Goal: Information Seeking & Learning: Learn about a topic

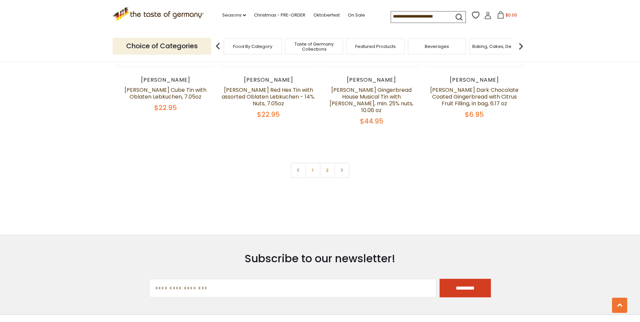
scroll to position [1508, 0]
click at [463, 279] on input "*********" at bounding box center [465, 288] width 51 height 19
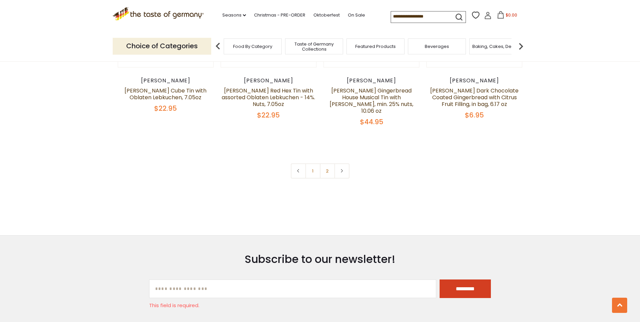
click at [159, 279] on input "[EMAIL_ADDRESS][DOMAIN_NAME]" at bounding box center [292, 288] width 287 height 19
type input "*"
click at [174, 279] on input "[EMAIL_ADDRESS][DOMAIN_NAME]" at bounding box center [292, 288] width 287 height 19
type input "**********"
click at [459, 279] on input "*********" at bounding box center [465, 288] width 51 height 19
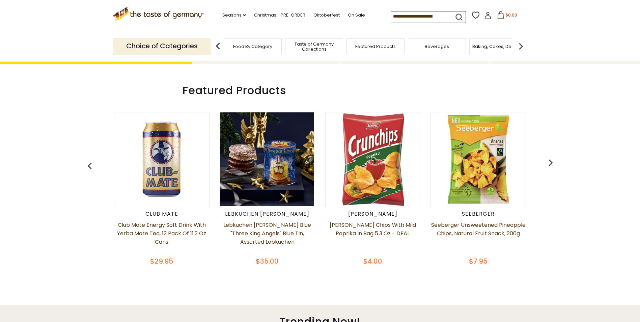
scroll to position [275, 0]
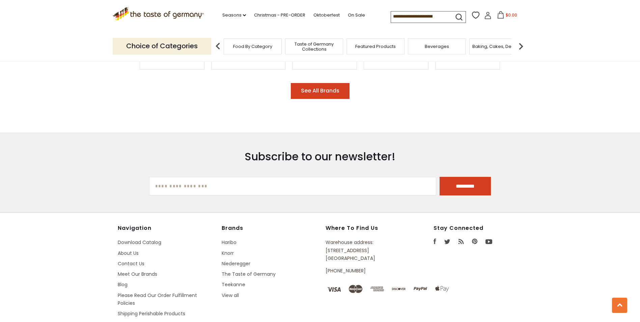
click at [541, 172] on section "Subscribe to our newsletter! [EMAIL_ADDRESS][DOMAIN_NAME] *********" at bounding box center [320, 173] width 640 height 80
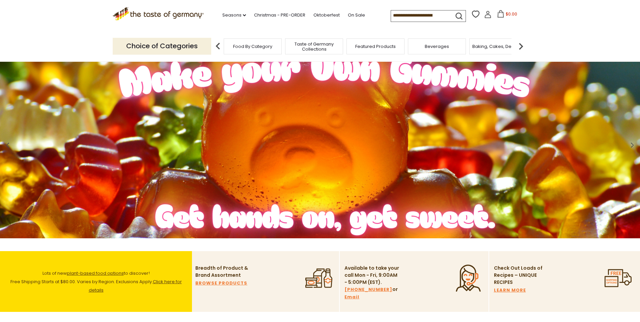
scroll to position [0, 0]
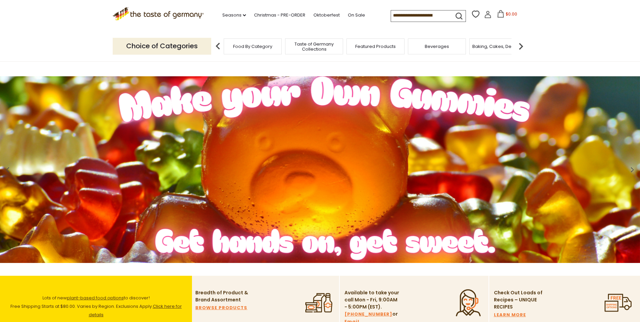
click at [316, 48] on span "Taste of Germany Collections" at bounding box center [314, 47] width 54 height 10
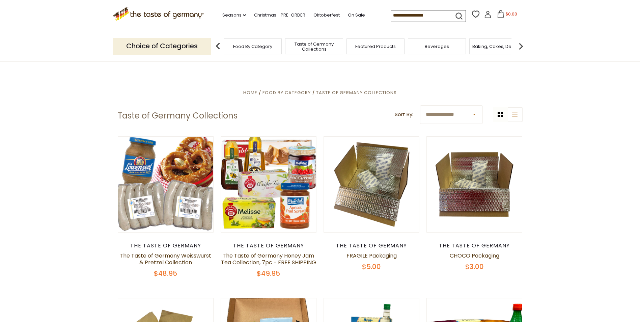
click at [488, 49] on div "Baking, Cakes, Desserts" at bounding box center [498, 46] width 58 height 16
click at [482, 46] on span "Baking, Cakes, Desserts" at bounding box center [499, 46] width 52 height 5
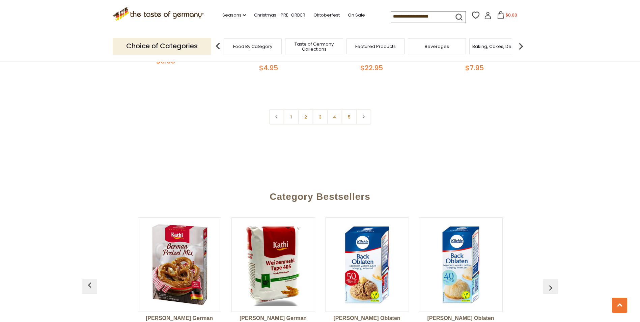
scroll to position [1709, 0]
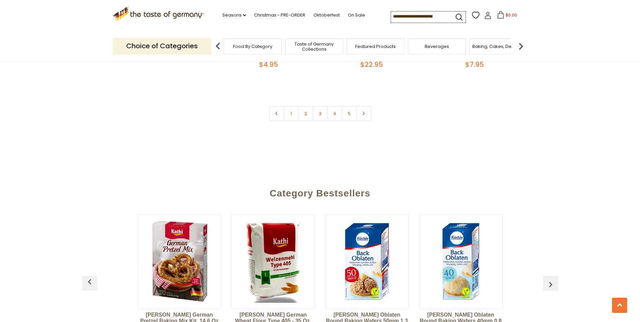
click at [537, 178] on div "Category Bestsellers" at bounding box center [320, 192] width 469 height 28
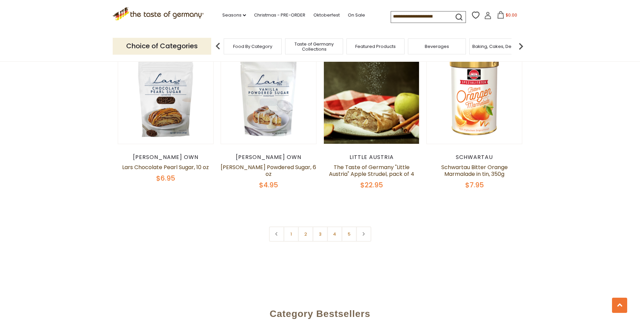
scroll to position [1588, 0]
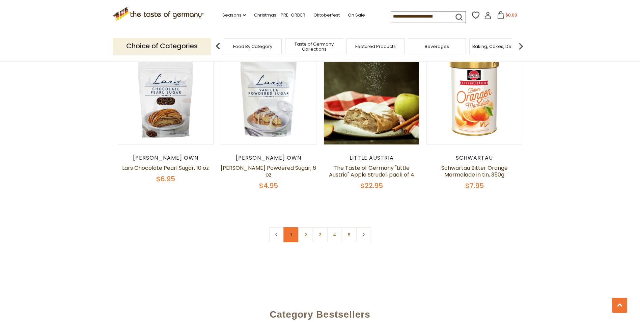
click at [292, 227] on link "1" at bounding box center [291, 234] width 15 height 15
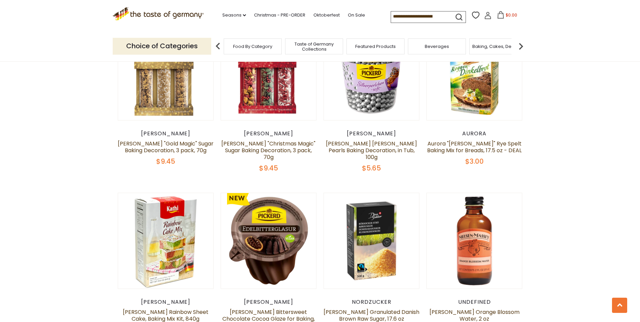
scroll to position [265, 0]
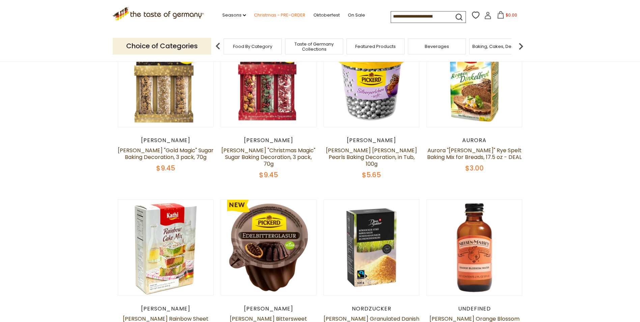
click at [262, 14] on link "Christmas - PRE-ORDER" at bounding box center [279, 14] width 51 height 7
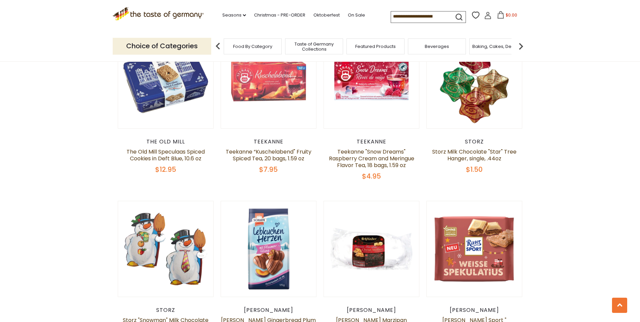
scroll to position [778, 0]
click at [542, 306] on section "**********" at bounding box center [320, 287] width 640 height 1687
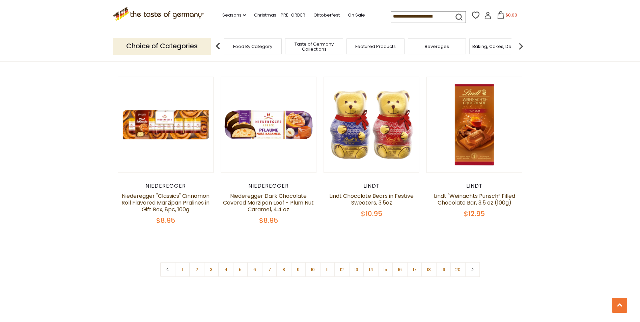
scroll to position [1546, 0]
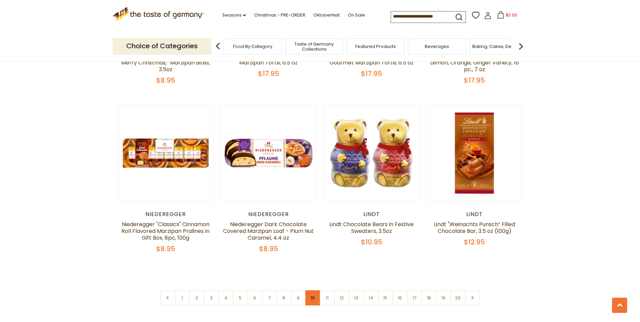
click at [314, 290] on link "10" at bounding box center [312, 297] width 15 height 15
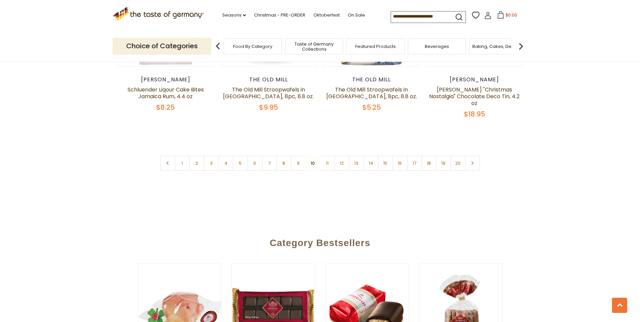
scroll to position [1665, 0]
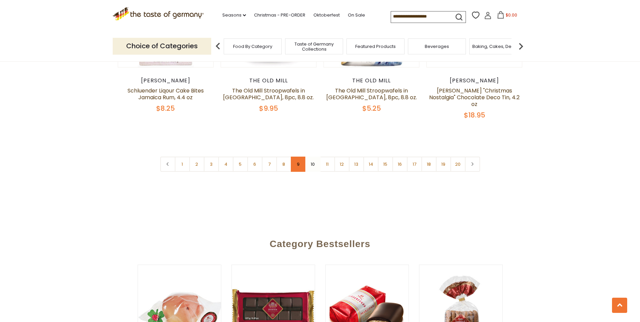
click at [298, 157] on link "9" at bounding box center [298, 164] width 15 height 15
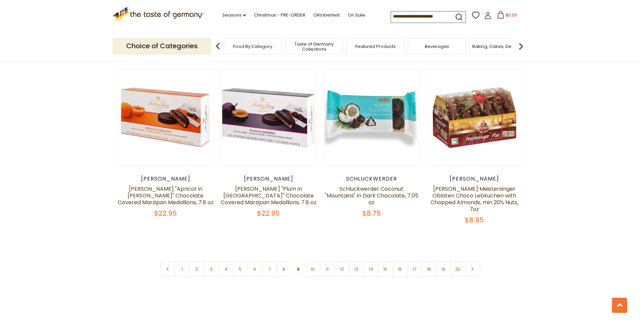
scroll to position [1611, 0]
click at [287, 261] on link "8" at bounding box center [283, 268] width 15 height 15
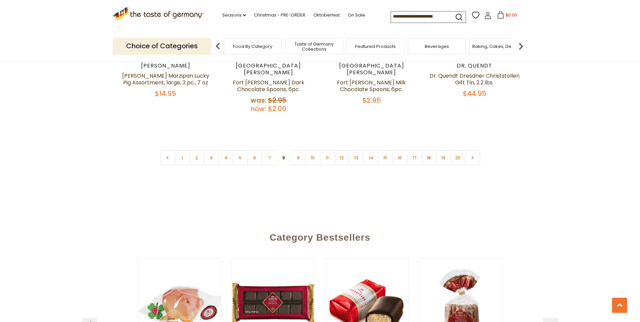
scroll to position [1672, 0]
click at [271, 151] on link "7" at bounding box center [269, 158] width 15 height 15
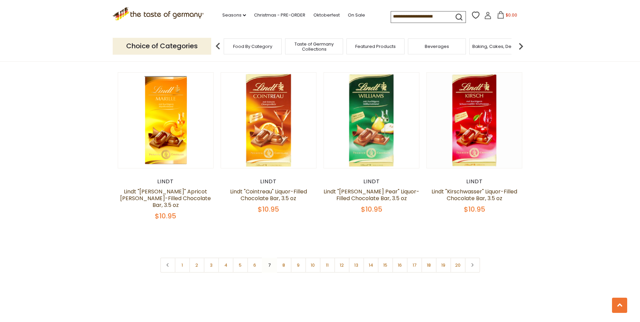
scroll to position [1574, 0]
click at [328, 257] on link "11" at bounding box center [327, 264] width 15 height 15
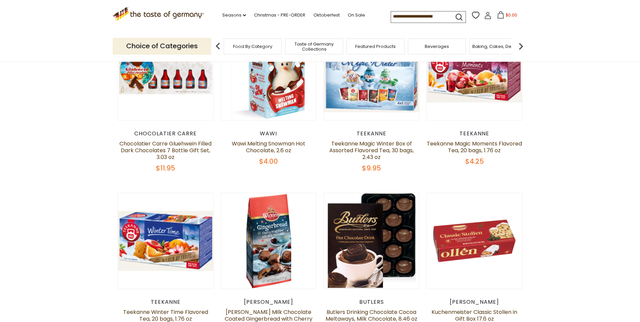
scroll to position [265, 0]
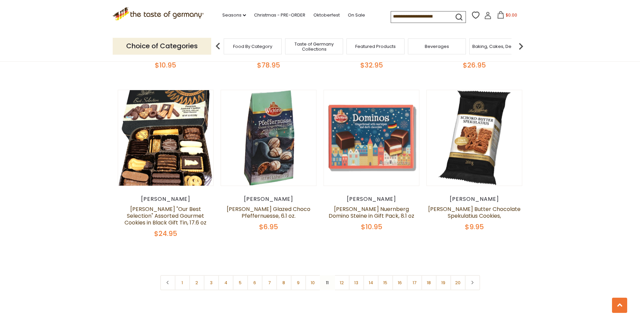
scroll to position [1554, 0]
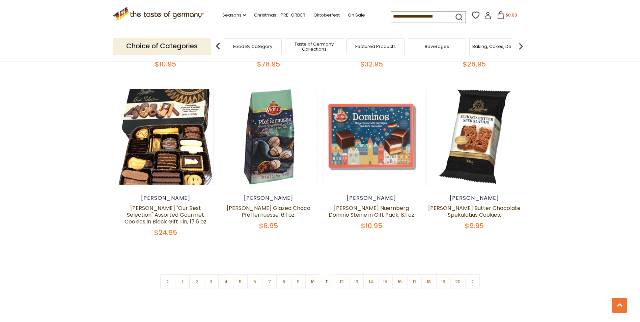
click at [341, 275] on link "12" at bounding box center [341, 281] width 15 height 15
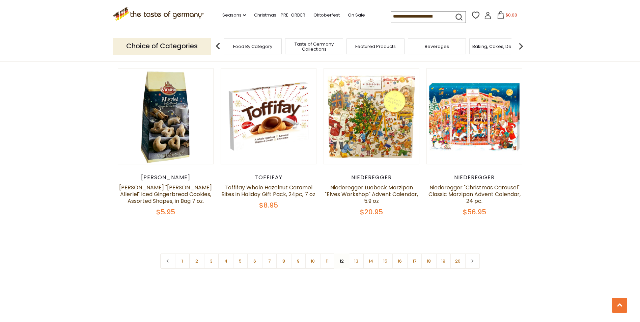
scroll to position [1592, 0]
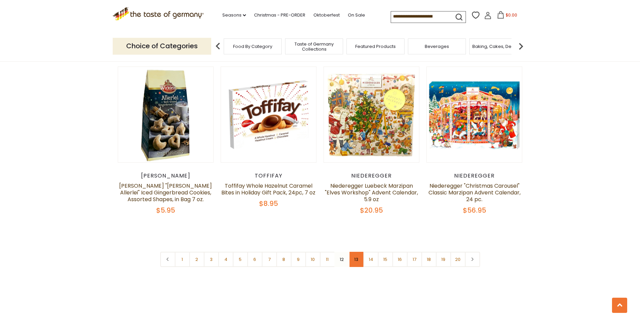
click at [355, 252] on link "13" at bounding box center [356, 259] width 15 height 15
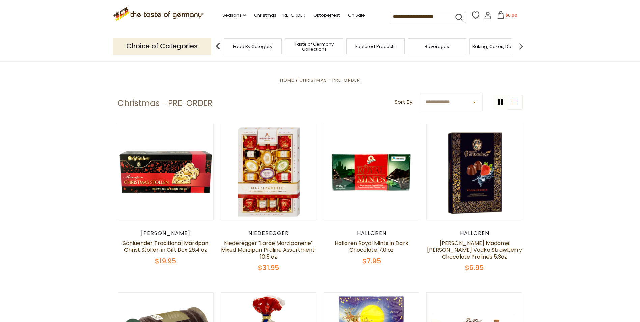
scroll to position [172, 0]
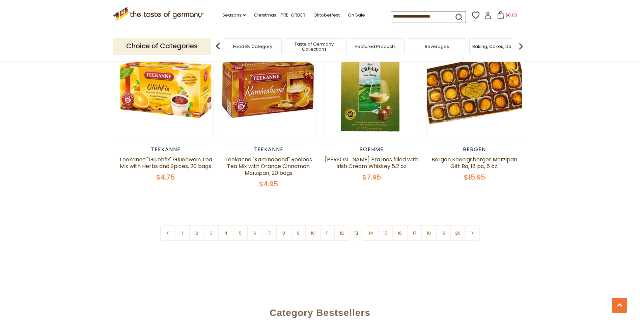
scroll to position [1607, 0]
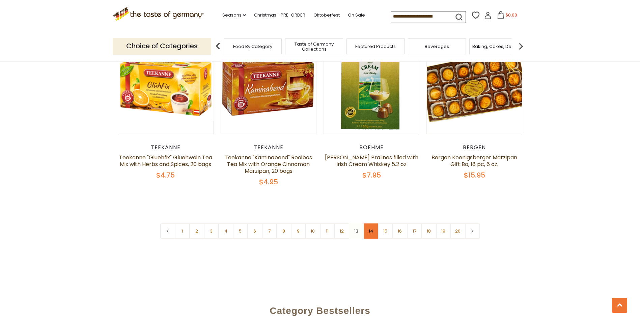
click at [373, 223] on link "14" at bounding box center [370, 230] width 15 height 15
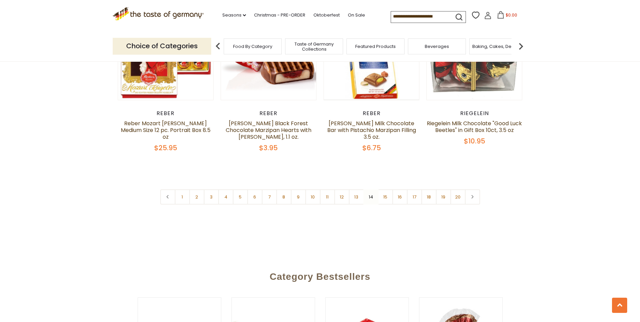
scroll to position [1639, 0]
click at [386, 190] on link "15" at bounding box center [385, 196] width 15 height 15
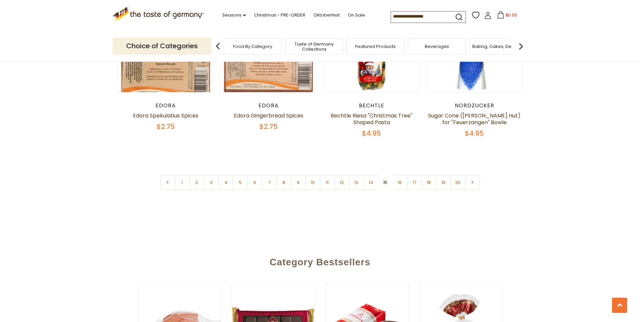
scroll to position [1650, 0]
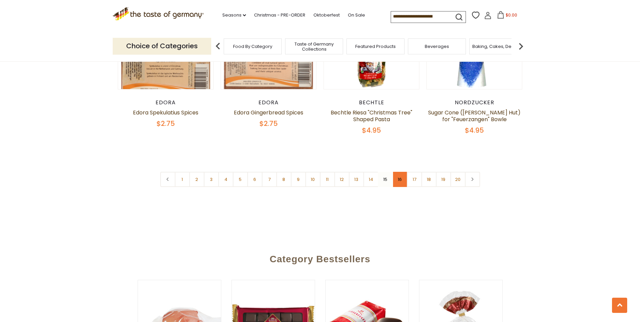
click at [402, 172] on link "16" at bounding box center [400, 179] width 15 height 15
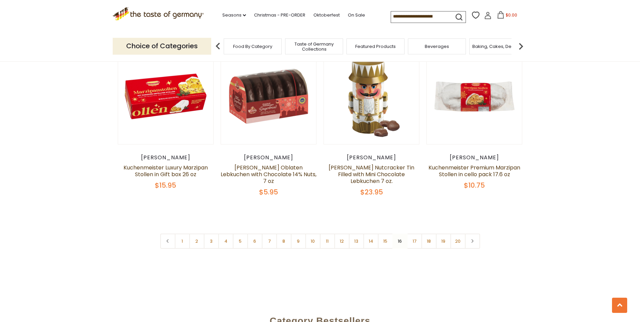
scroll to position [1583, 0]
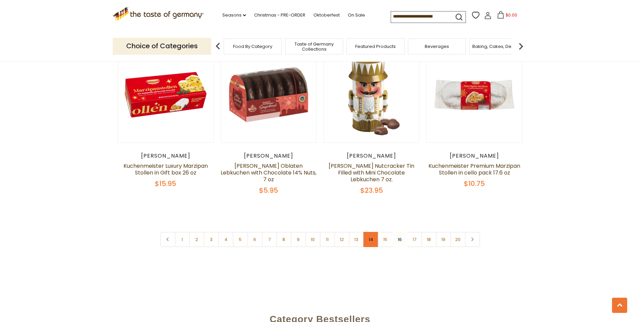
click at [369, 232] on link "14" at bounding box center [370, 239] width 15 height 15
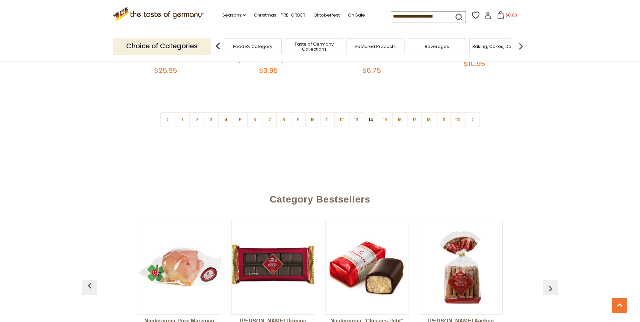
scroll to position [1689, 0]
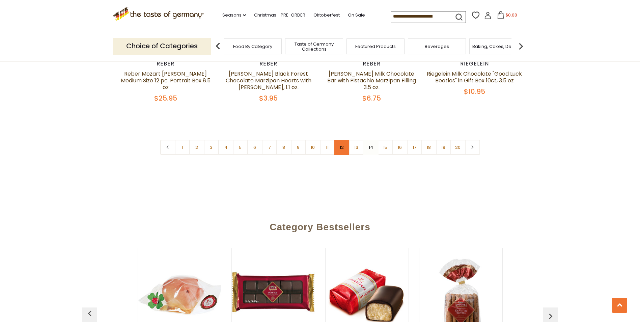
click at [342, 140] on link "12" at bounding box center [341, 147] width 15 height 15
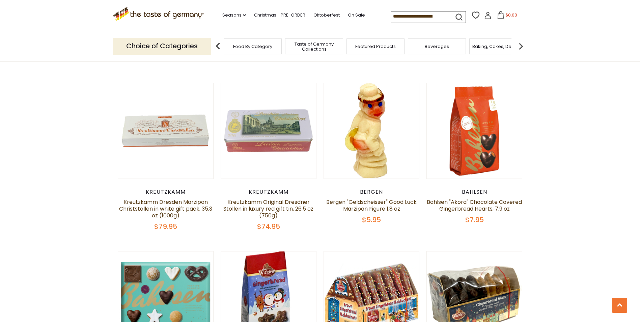
scroll to position [1251, 0]
